Goal: Transaction & Acquisition: Book appointment/travel/reservation

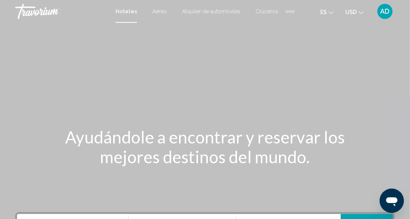
click at [289, 98] on div "Main content" at bounding box center [205, 113] width 410 height 227
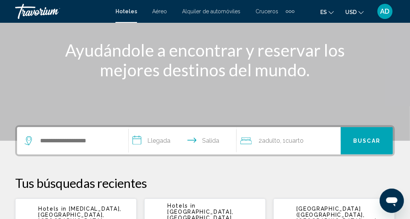
scroll to position [152, 0]
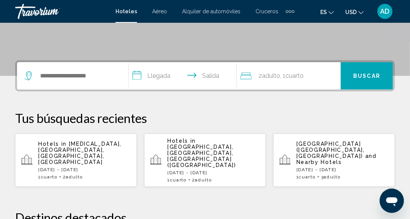
click at [80, 167] on p "[DATE] - [DATE]" at bounding box center [84, 169] width 92 height 5
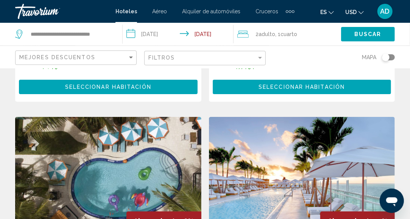
scroll to position [1098, 0]
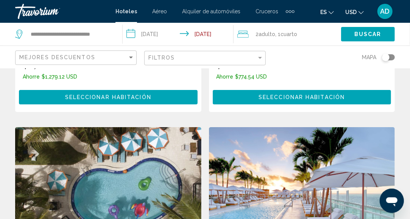
click at [208, 36] on input "**********" at bounding box center [180, 35] width 114 height 25
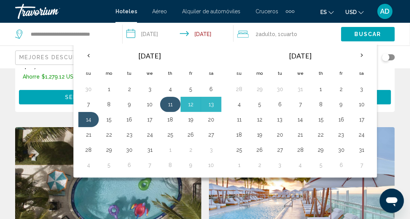
click at [175, 108] on button "11" at bounding box center [170, 104] width 12 height 11
click at [210, 103] on button "13" at bounding box center [211, 104] width 12 height 11
type input "**********"
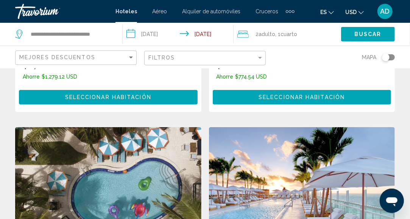
click at [367, 36] on span "Buscar" at bounding box center [368, 34] width 27 height 6
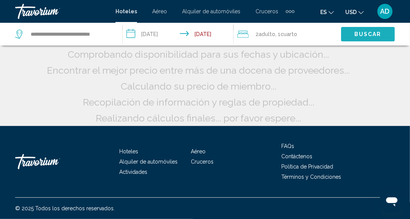
scroll to position [87, 0]
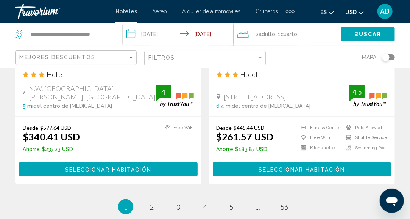
scroll to position [1553, 0]
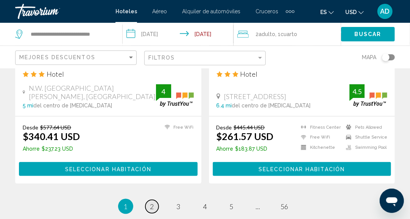
click at [155, 206] on link "page 2" at bounding box center [151, 206] width 13 height 13
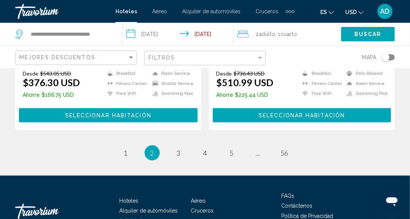
scroll to position [1667, 0]
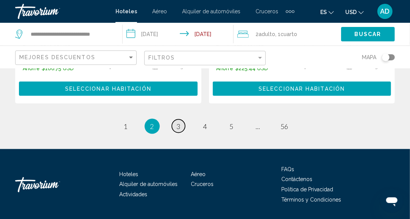
click at [178, 122] on span "3" at bounding box center [179, 126] width 4 height 8
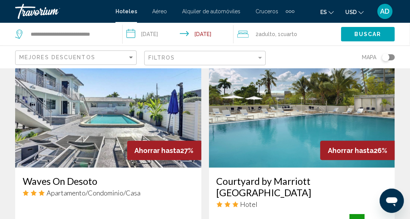
scroll to position [1477, 0]
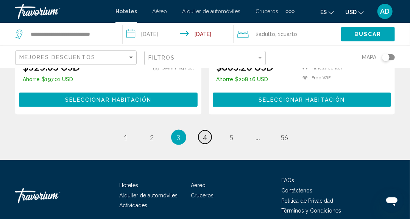
click at [207, 133] on span "4" at bounding box center [205, 137] width 4 height 8
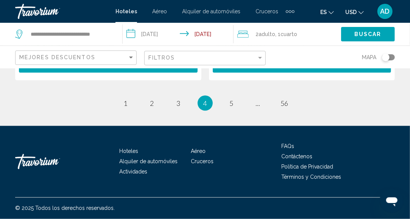
scroll to position [1667, 0]
click at [234, 105] on link "page 5" at bounding box center [231, 102] width 13 height 13
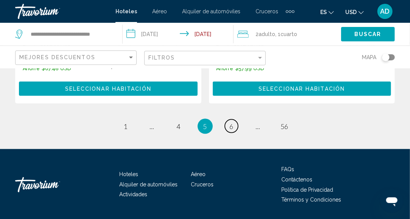
scroll to position [1656, 0]
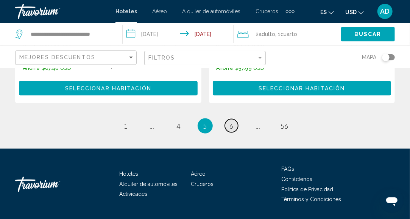
click at [231, 122] on span "6" at bounding box center [232, 126] width 4 height 8
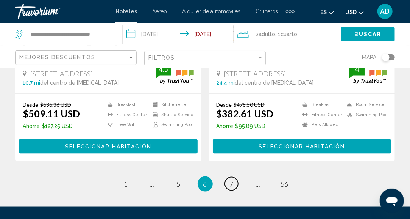
scroll to position [1667, 0]
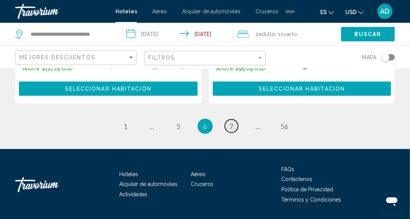
click at [229, 119] on link "page 7" at bounding box center [231, 125] width 13 height 13
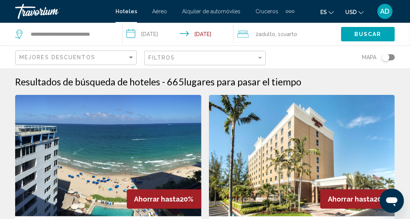
click at [261, 54] on div "Filtros" at bounding box center [205, 58] width 115 height 14
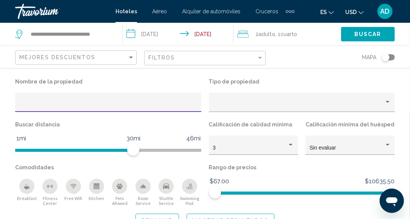
click at [75, 103] on input "Hotel Filters" at bounding box center [108, 105] width 178 height 6
type input "**********"
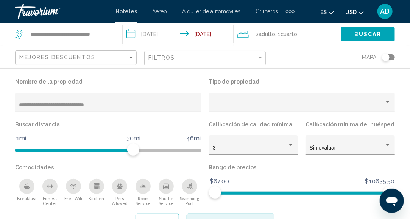
click at [245, 217] on button "Mostrar resultados" at bounding box center [231, 220] width 88 height 14
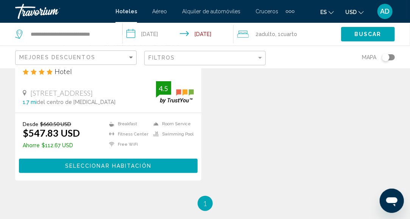
scroll to position [189, 0]
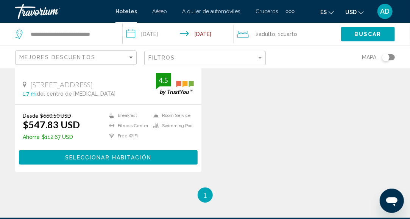
click at [110, 155] on span "Seleccionar habitación" at bounding box center [108, 158] width 86 height 6
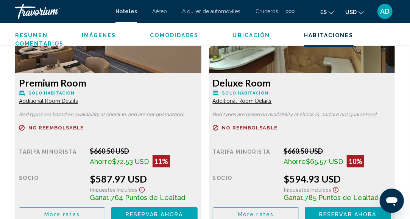
scroll to position [2291, 0]
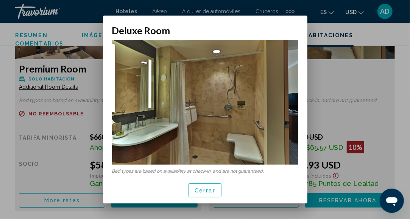
click at [204, 189] on span "Cerrar" at bounding box center [205, 190] width 21 height 6
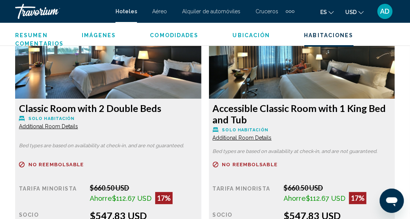
scroll to position [1192, 0]
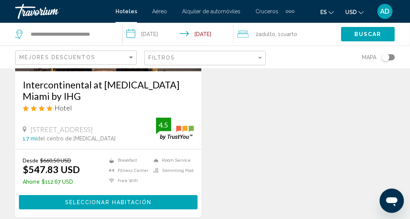
scroll to position [152, 0]
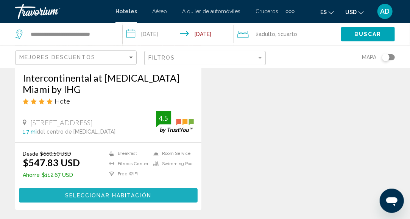
click at [177, 188] on button "Seleccionar habitación" at bounding box center [108, 195] width 179 height 14
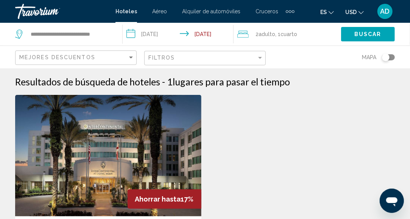
click at [311, 42] on div "2 Adulto Adulto , 1 Cuarto habitaciones" at bounding box center [289, 34] width 104 height 23
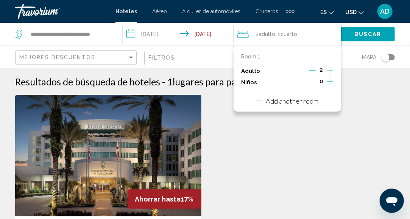
click at [289, 103] on p "Add another room" at bounding box center [292, 101] width 53 height 8
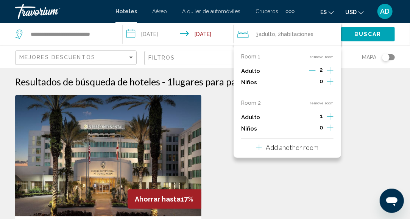
click at [283, 149] on p "Add another room" at bounding box center [292, 147] width 53 height 8
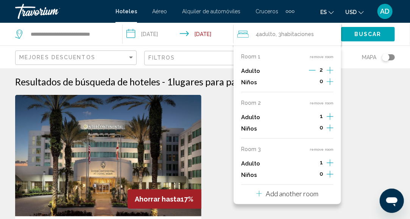
click at [280, 191] on p "Add another room" at bounding box center [292, 193] width 53 height 8
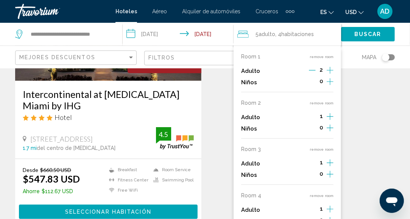
scroll to position [269, 0]
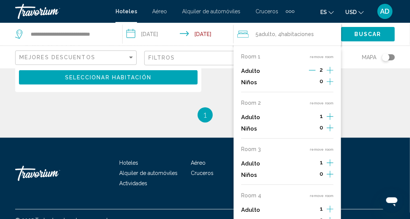
drag, startPoint x: 281, startPoint y: 206, endPoint x: 289, endPoint y: 159, distance: 47.0
click at [282, 161] on div "Room 1 remove room Adulto 2 Niños 0 Room 2 remove room Adulto 1 Niños 0 Room 3 …" at bounding box center [288, 139] width 108 height 189
click at [327, 72] on icon "Increment adults" at bounding box center [330, 70] width 7 height 9
click at [328, 72] on icon "Increment adults" at bounding box center [330, 70] width 7 height 9
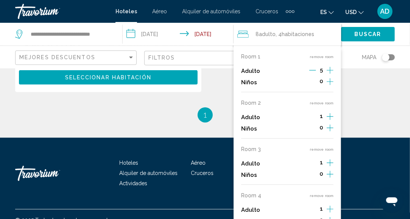
click at [328, 72] on icon "Increment adults" at bounding box center [330, 70] width 7 height 9
click at [314, 72] on icon "Decrement adults" at bounding box center [312, 70] width 7 height 7
click at [375, 125] on div "**********" at bounding box center [205, 9] width 410 height 407
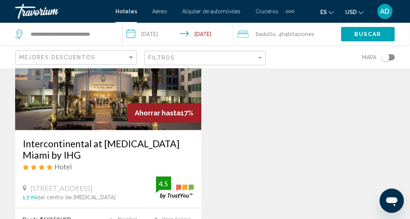
scroll to position [80, 0]
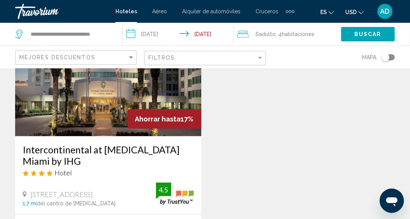
click at [300, 143] on div "Ahorrar hasta 17% Intercontinental at Doral Miami by IHG Hotel 2505 Nw 87Th Ave…" at bounding box center [204, 156] width 387 height 282
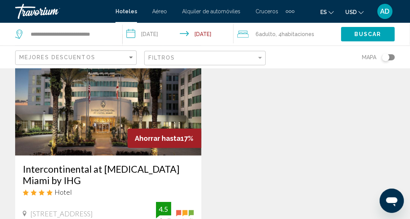
scroll to position [0, 0]
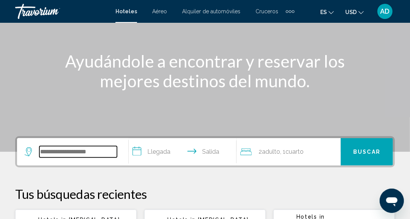
click at [88, 152] on input "Search widget" at bounding box center [78, 151] width 78 height 11
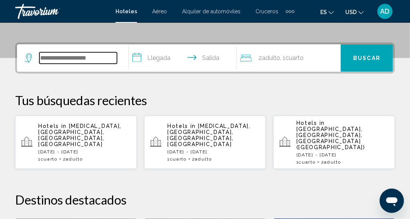
scroll to position [187, 0]
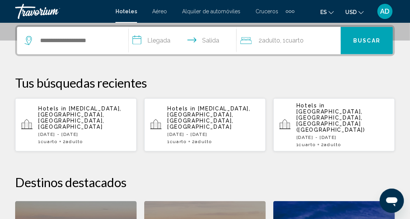
click at [83, 139] on span "Adulto" at bounding box center [74, 141] width 17 height 5
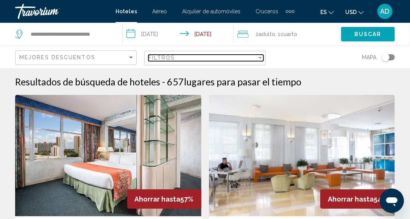
click at [260, 59] on div "Filter" at bounding box center [260, 58] width 7 height 6
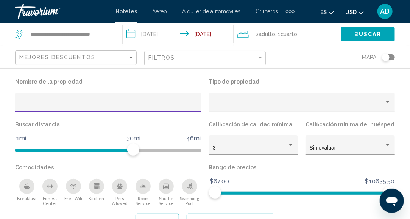
click at [59, 100] on div "Hotel Filters" at bounding box center [108, 105] width 178 height 16
click at [62, 106] on input "Hotel Filters" at bounding box center [108, 105] width 178 height 6
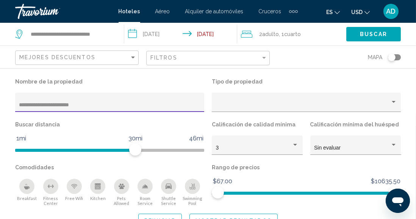
type input "**********"
click at [234, 217] on button "Mostrar resultados" at bounding box center [233, 220] width 88 height 14
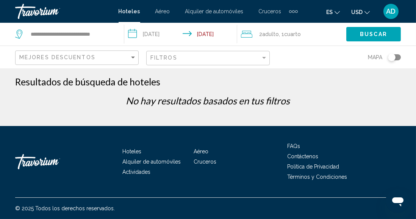
click at [245, 159] on li "Cruceros" at bounding box center [230, 160] width 72 height 8
click at [132, 60] on div "Mejores descuentos" at bounding box center [77, 58] width 117 height 14
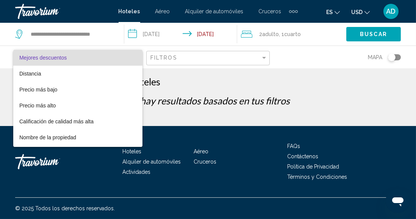
click at [334, 102] on div at bounding box center [208, 109] width 416 height 219
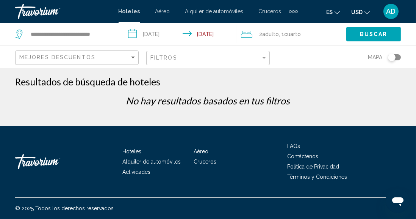
click at [379, 34] on span "Buscar" at bounding box center [373, 34] width 27 height 6
click at [267, 61] on div "Filtros" at bounding box center [208, 58] width 117 height 14
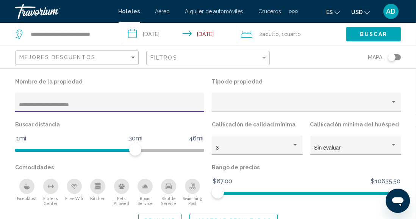
click at [175, 216] on button "Reiniciar" at bounding box center [160, 220] width 44 height 14
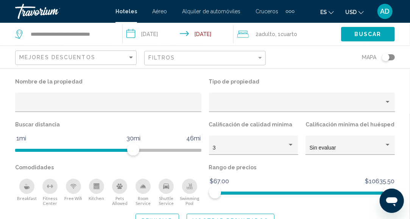
scroll to position [114, 0]
click at [152, 216] on button "Reiniciar" at bounding box center [158, 220] width 44 height 14
click at [206, 213] on div "Nombre de la propiedad Tipo de propiedad Buscar distancia 1mi 46mi 30mi Calific…" at bounding box center [205, 151] width 410 height 151
click at [206, 217] on button "Mostrar resultados" at bounding box center [231, 220] width 88 height 14
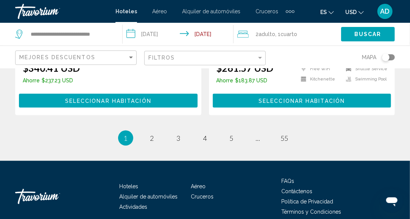
scroll to position [1656, 0]
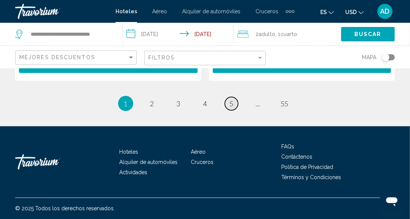
click at [236, 106] on link "page 5" at bounding box center [231, 103] width 13 height 13
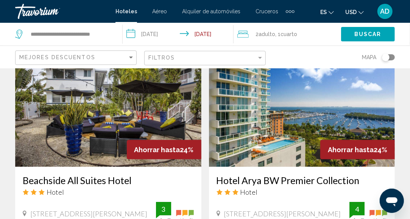
scroll to position [341, 0]
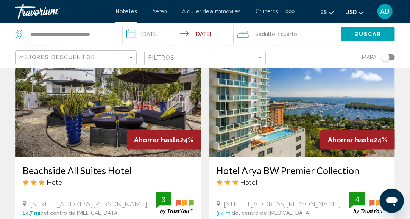
click at [248, 61] on div "Filtros" at bounding box center [205, 58] width 115 height 14
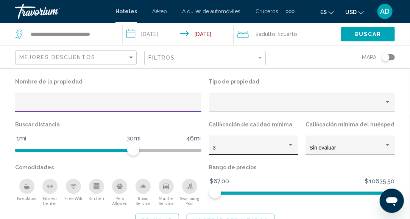
click at [284, 148] on div "3" at bounding box center [250, 148] width 75 height 6
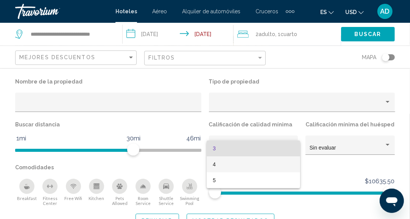
click at [239, 168] on span "4" at bounding box center [253, 164] width 81 height 16
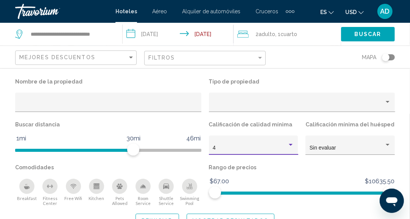
click at [231, 216] on button "Mostrar resultados" at bounding box center [231, 220] width 88 height 14
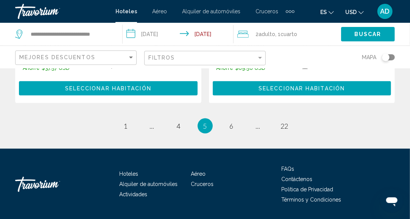
scroll to position [1645, 0]
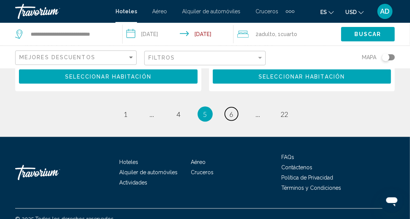
click at [228, 107] on link "page 6" at bounding box center [231, 113] width 13 height 13
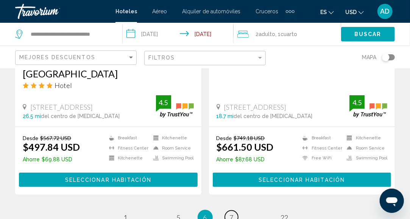
scroll to position [1591, 0]
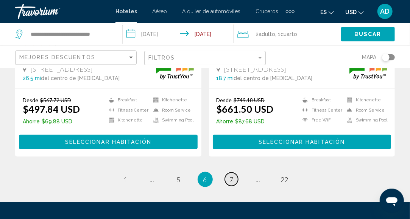
click at [235, 173] on link "page 7" at bounding box center [231, 178] width 13 height 13
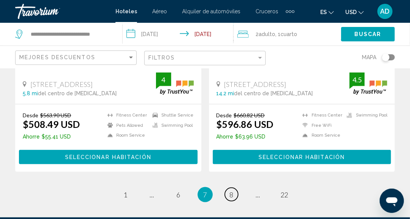
scroll to position [1629, 0]
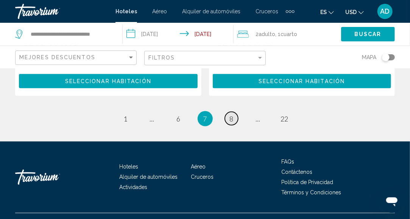
click at [227, 125] on link "page 8" at bounding box center [231, 118] width 13 height 13
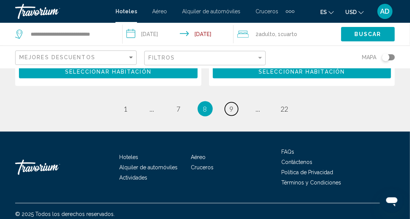
scroll to position [1629, 0]
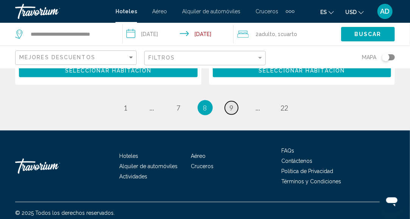
click at [234, 108] on link "page 9" at bounding box center [231, 107] width 13 height 13
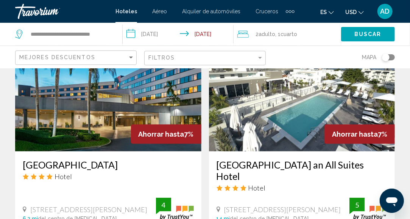
scroll to position [1477, 0]
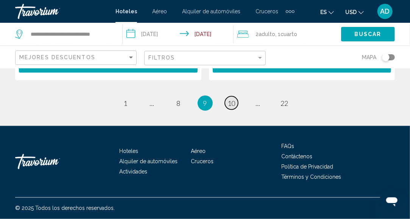
click at [231, 104] on span "10" at bounding box center [232, 103] width 8 height 8
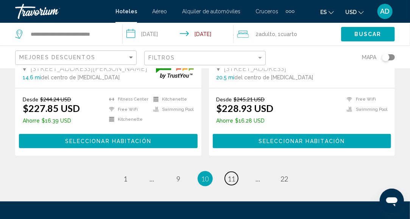
scroll to position [1591, 0]
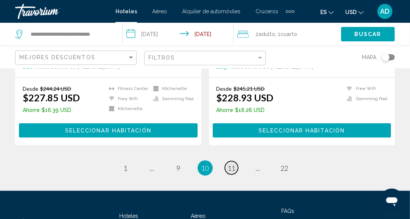
click at [229, 164] on span "11" at bounding box center [232, 168] width 8 height 8
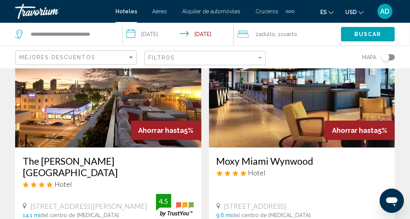
scroll to position [1439, 0]
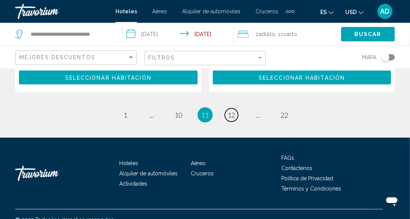
drag, startPoint x: 234, startPoint y: 105, endPoint x: 229, endPoint y: 106, distance: 5.1
click at [234, 111] on span "12" at bounding box center [232, 115] width 8 height 8
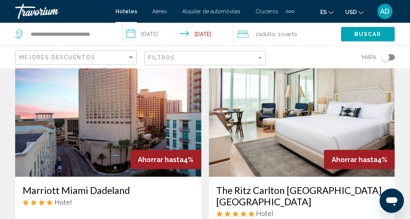
scroll to position [76, 0]
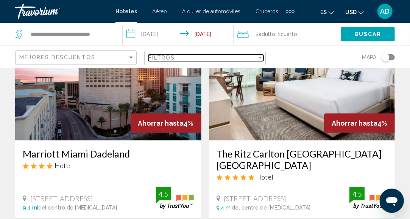
click at [257, 57] on div "Filter" at bounding box center [260, 58] width 7 height 6
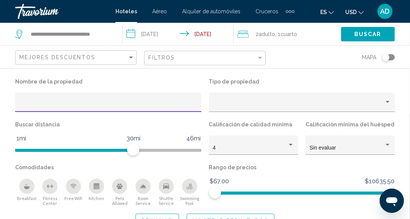
click at [294, 80] on p "Tipo de propiedad" at bounding box center [302, 81] width 186 height 11
click at [356, 35] on span "Buscar" at bounding box center [368, 34] width 27 height 6
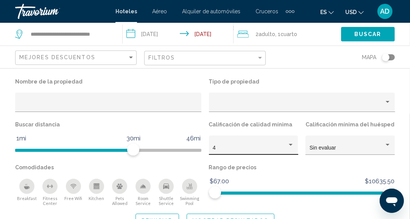
scroll to position [379, 0]
click at [236, 217] on button "Mostrar resultados" at bounding box center [231, 220] width 88 height 14
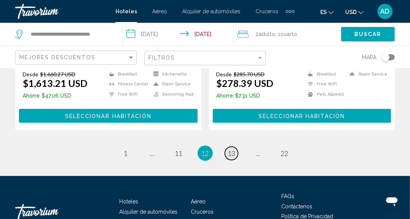
click at [235, 149] on span "13" at bounding box center [232, 153] width 8 height 8
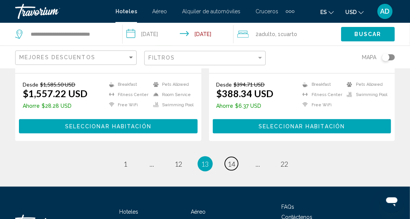
scroll to position [1629, 0]
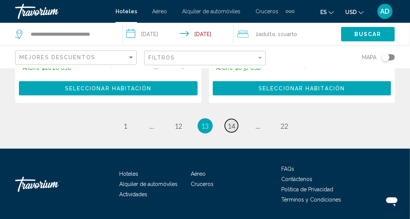
click at [233, 122] on span "14" at bounding box center [232, 126] width 8 height 8
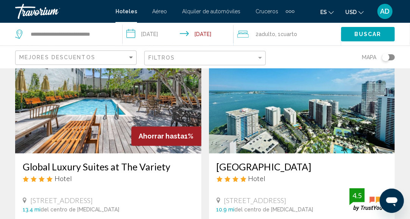
scroll to position [909, 0]
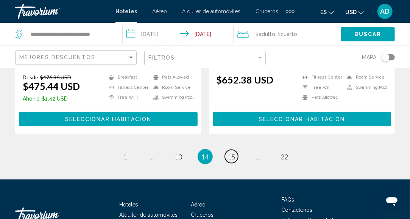
click at [234, 152] on span "15" at bounding box center [232, 156] width 8 height 8
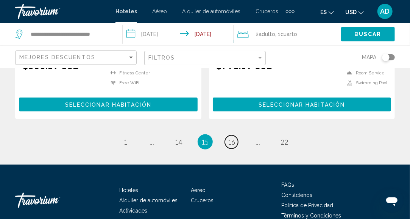
scroll to position [1591, 0]
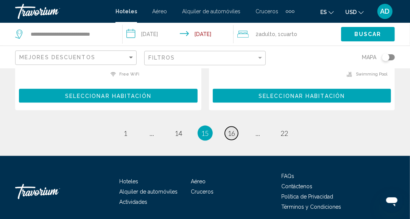
drag, startPoint x: 230, startPoint y: 154, endPoint x: 228, endPoint y: 158, distance: 4.2
click at [230, 137] on span "16" at bounding box center [232, 133] width 8 height 8
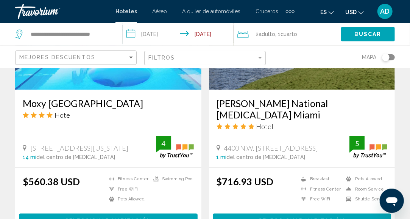
scroll to position [417, 0]
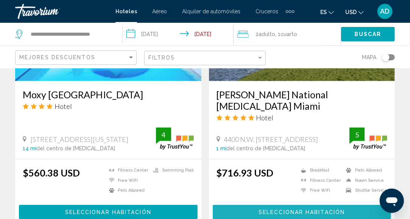
click at [306, 209] on span "Seleccionar habitación" at bounding box center [302, 212] width 86 height 6
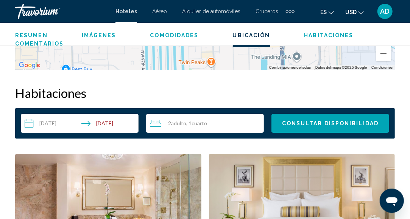
scroll to position [1061, 0]
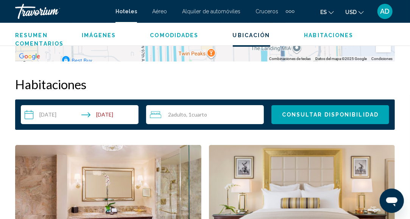
click at [115, 114] on input "**********" at bounding box center [81, 115] width 121 height 21
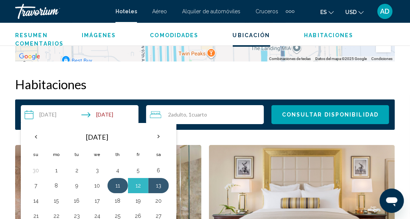
click at [114, 186] on button "11" at bounding box center [118, 185] width 12 height 11
click at [34, 199] on button "14" at bounding box center [36, 200] width 12 height 11
type input "**********"
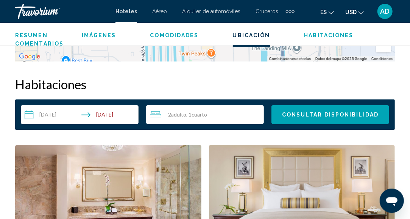
click at [305, 117] on span "Consultar disponibilidad" at bounding box center [330, 115] width 97 height 6
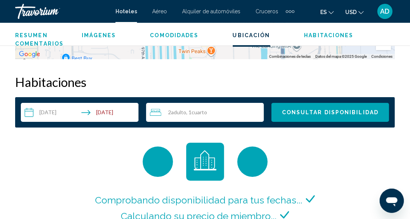
scroll to position [1091, 0]
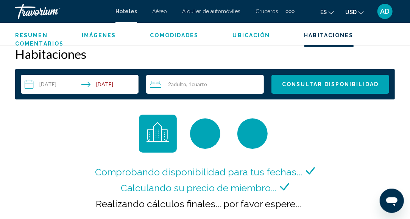
click at [366, 87] on span "Consultar disponibilidad" at bounding box center [330, 84] width 97 height 6
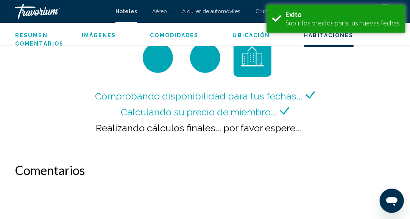
scroll to position [1129, 0]
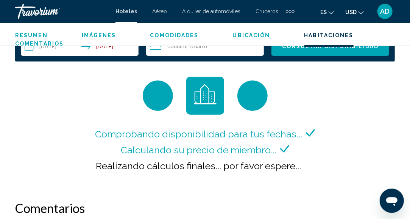
click at [343, 132] on div "Comprobando disponibilidad para tus fechas... Calculando su precio de miembro..…" at bounding box center [205, 131] width 380 height 108
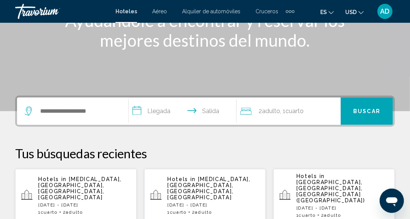
scroll to position [152, 0]
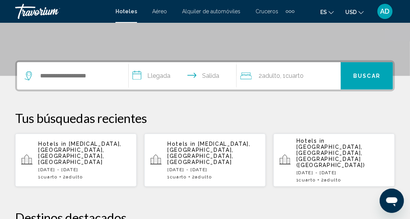
click at [64, 174] on div "1 Cuarto habitaciones 2 Adulto Adulto" at bounding box center [84, 176] width 92 height 5
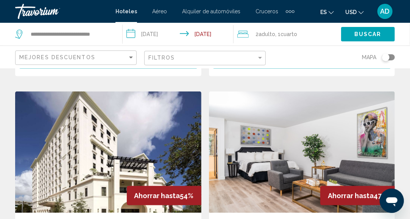
scroll to position [265, 0]
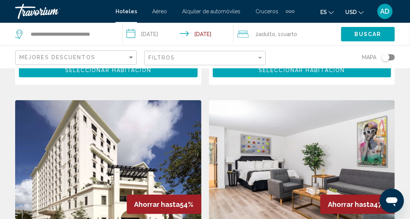
click at [266, 56] on div "Mejores descuentos Filtros Mapa" at bounding box center [205, 57] width 380 height 22
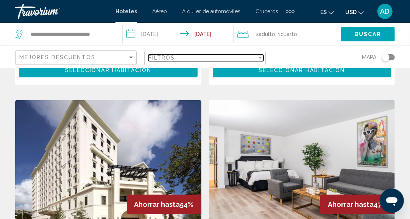
click at [261, 58] on div "Filter" at bounding box center [260, 58] width 4 height 2
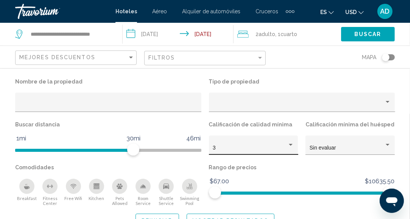
click at [295, 148] on div "3" at bounding box center [253, 144] width 89 height 19
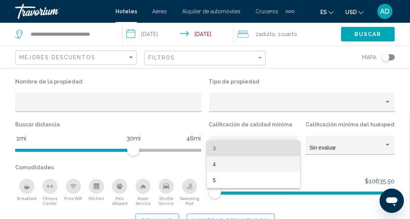
click at [235, 164] on span "4" at bounding box center [253, 164] width 81 height 16
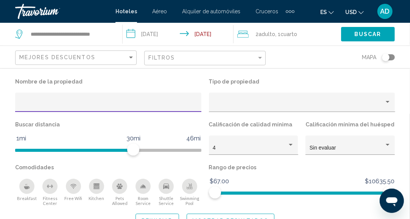
drag, startPoint x: 57, startPoint y: 102, endPoint x: 52, endPoint y: 104, distance: 5.1
click at [56, 103] on input "Hotel Filters" at bounding box center [108, 105] width 178 height 6
type input "**********"
click at [211, 215] on button "Mostrar resultados" at bounding box center [231, 220] width 88 height 14
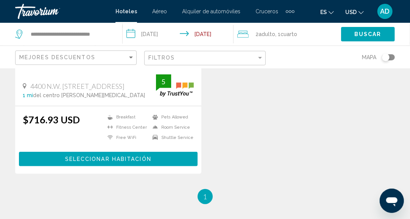
scroll to position [189, 0]
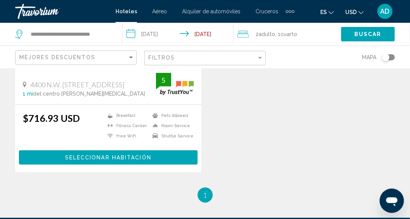
click at [164, 150] on button "Seleccionar habitación" at bounding box center [108, 157] width 179 height 14
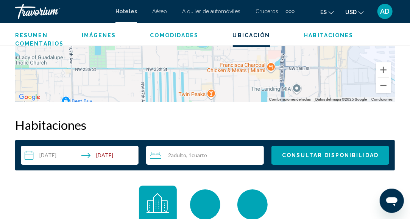
scroll to position [1002, 0]
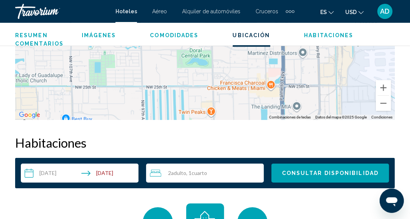
click at [109, 171] on input "**********" at bounding box center [81, 173] width 121 height 21
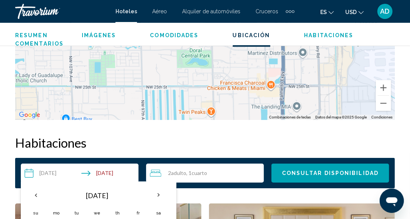
scroll to position [1078, 0]
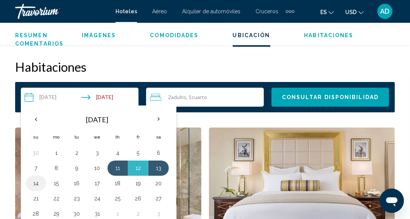
click at [35, 181] on button "14" at bounding box center [36, 183] width 12 height 11
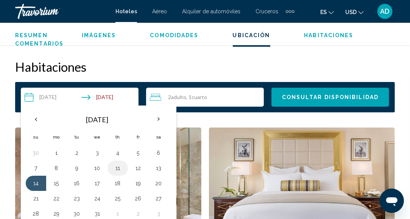
click at [119, 168] on button "11" at bounding box center [118, 167] width 12 height 11
type input "**********"
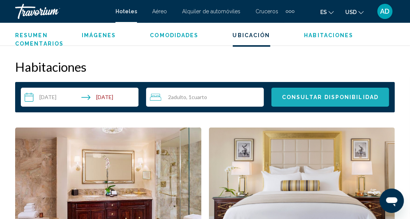
click at [326, 102] on button "Consultar disponibilidad" at bounding box center [331, 96] width 118 height 19
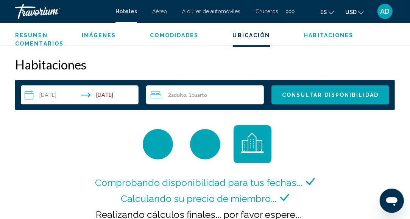
scroll to position [1013, 0]
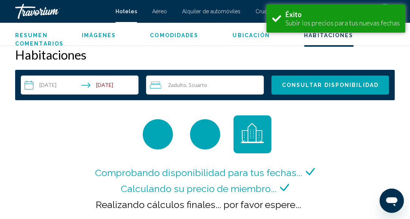
scroll to position [1098, 0]
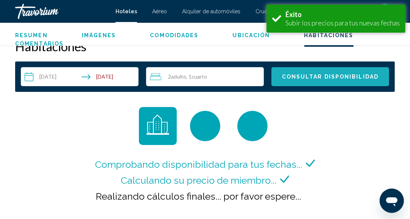
click at [336, 80] on button "Consultar disponibilidad" at bounding box center [331, 76] width 118 height 19
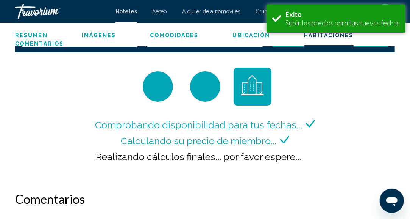
scroll to position [1129, 0]
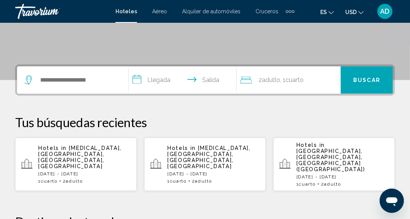
scroll to position [152, 0]
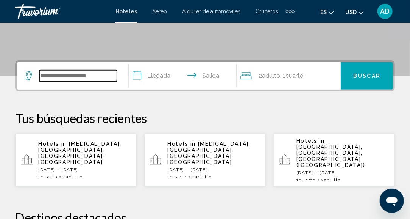
click at [78, 72] on input "Search widget" at bounding box center [78, 75] width 78 height 11
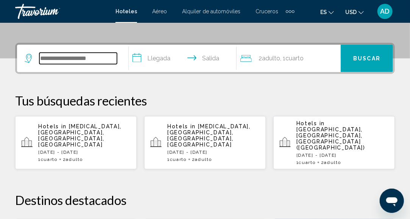
scroll to position [187, 0]
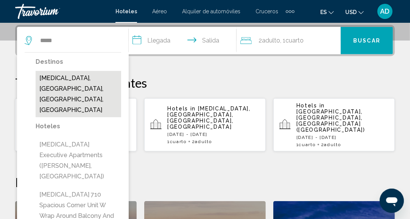
click at [76, 81] on button "[MEDICAL_DATA], [GEOGRAPHIC_DATA], [GEOGRAPHIC_DATA], [GEOGRAPHIC_DATA]" at bounding box center [79, 94] width 86 height 46
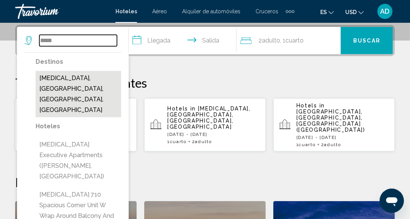
type input "**********"
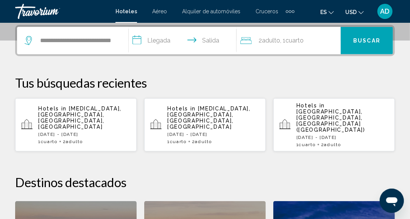
click at [165, 38] on input "**********" at bounding box center [184, 42] width 111 height 30
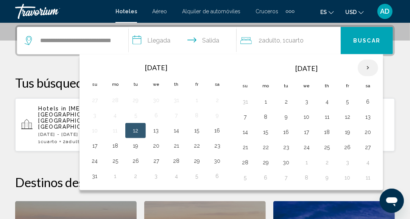
click at [366, 66] on th "Next month" at bounding box center [368, 67] width 20 height 17
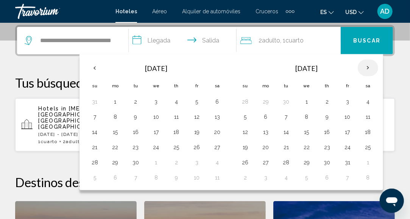
click at [366, 66] on th "Next month" at bounding box center [368, 67] width 20 height 17
click at [177, 115] on button "11" at bounding box center [176, 116] width 12 height 11
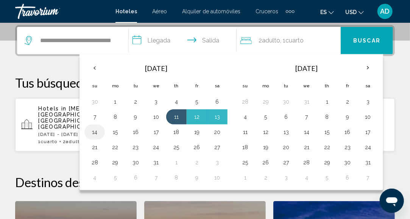
click at [94, 133] on button "14" at bounding box center [95, 132] width 12 height 11
type input "**********"
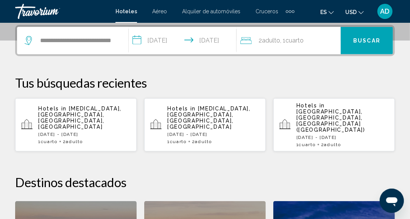
click at [364, 44] on button "Buscar" at bounding box center [367, 40] width 52 height 27
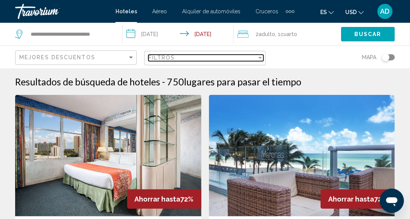
click at [262, 58] on div "Filter" at bounding box center [260, 58] width 7 height 6
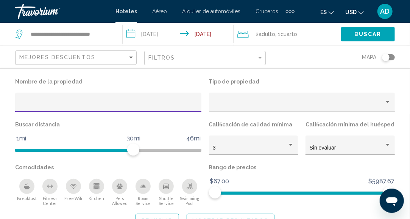
click at [100, 103] on input "Hotel Filters" at bounding box center [108, 105] width 178 height 6
type input "**********"
click at [292, 152] on div "3" at bounding box center [253, 147] width 81 height 16
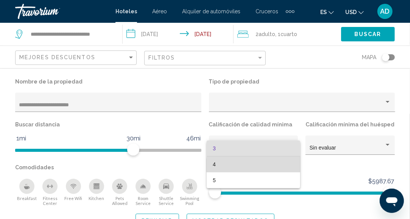
click at [257, 165] on span "4" at bounding box center [253, 164] width 81 height 16
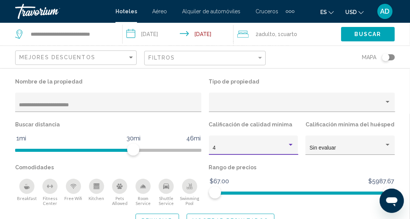
scroll to position [76, 0]
click at [252, 217] on span "Mostrar resultados" at bounding box center [231, 220] width 76 height 6
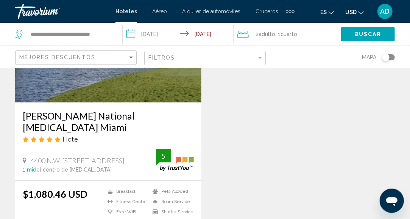
scroll to position [0, 0]
